Goal: Information Seeking & Learning: Learn about a topic

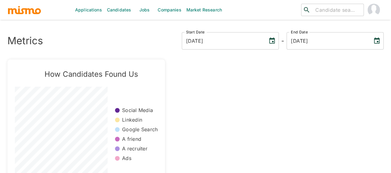
click at [144, 12] on link "Jobs" at bounding box center [144, 10] width 22 height 20
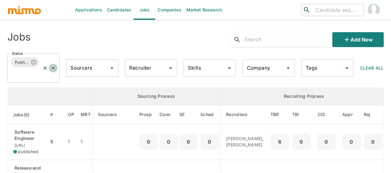
click at [54, 66] on icon "Open" at bounding box center [52, 67] width 7 height 7
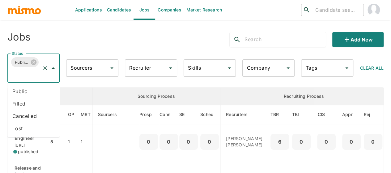
click at [27, 88] on li "Public" at bounding box center [33, 91] width 52 height 12
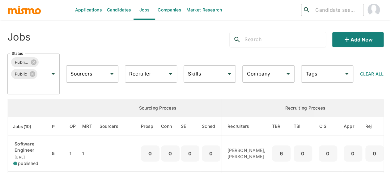
click at [148, 73] on div "Recruiter Recruiter" at bounding box center [151, 73] width 52 height 17
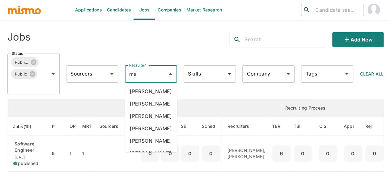
type input "mai"
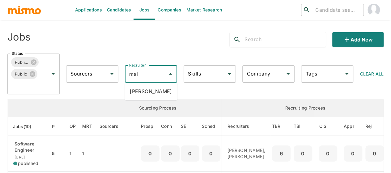
click at [153, 89] on li "[PERSON_NAME]" at bounding box center [151, 91] width 52 height 12
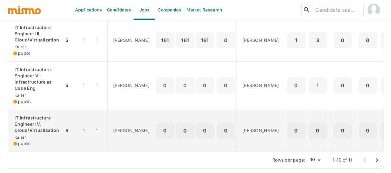
scroll to position [368, 0]
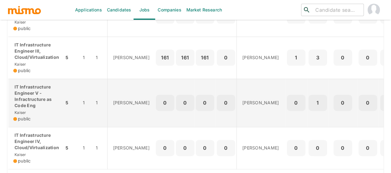
click at [32, 106] on p "IT Infrastructure Engineer V - Infractructure as Code Eng" at bounding box center [36, 96] width 46 height 25
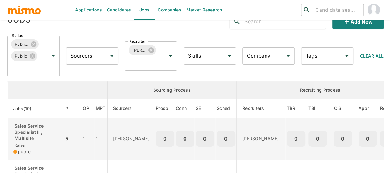
scroll to position [0, 0]
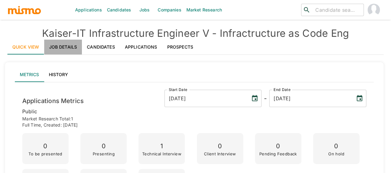
click at [57, 48] on link "Job Details" at bounding box center [63, 47] width 38 height 15
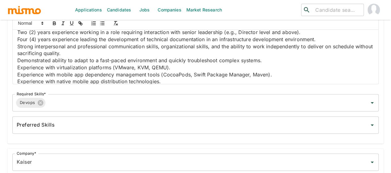
scroll to position [672, 0]
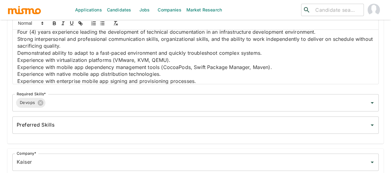
drag, startPoint x: 115, startPoint y: 60, endPoint x: 232, endPoint y: 59, distance: 117.1
copy p "automation tools and configuration management"
